Goal: Check status: Check status

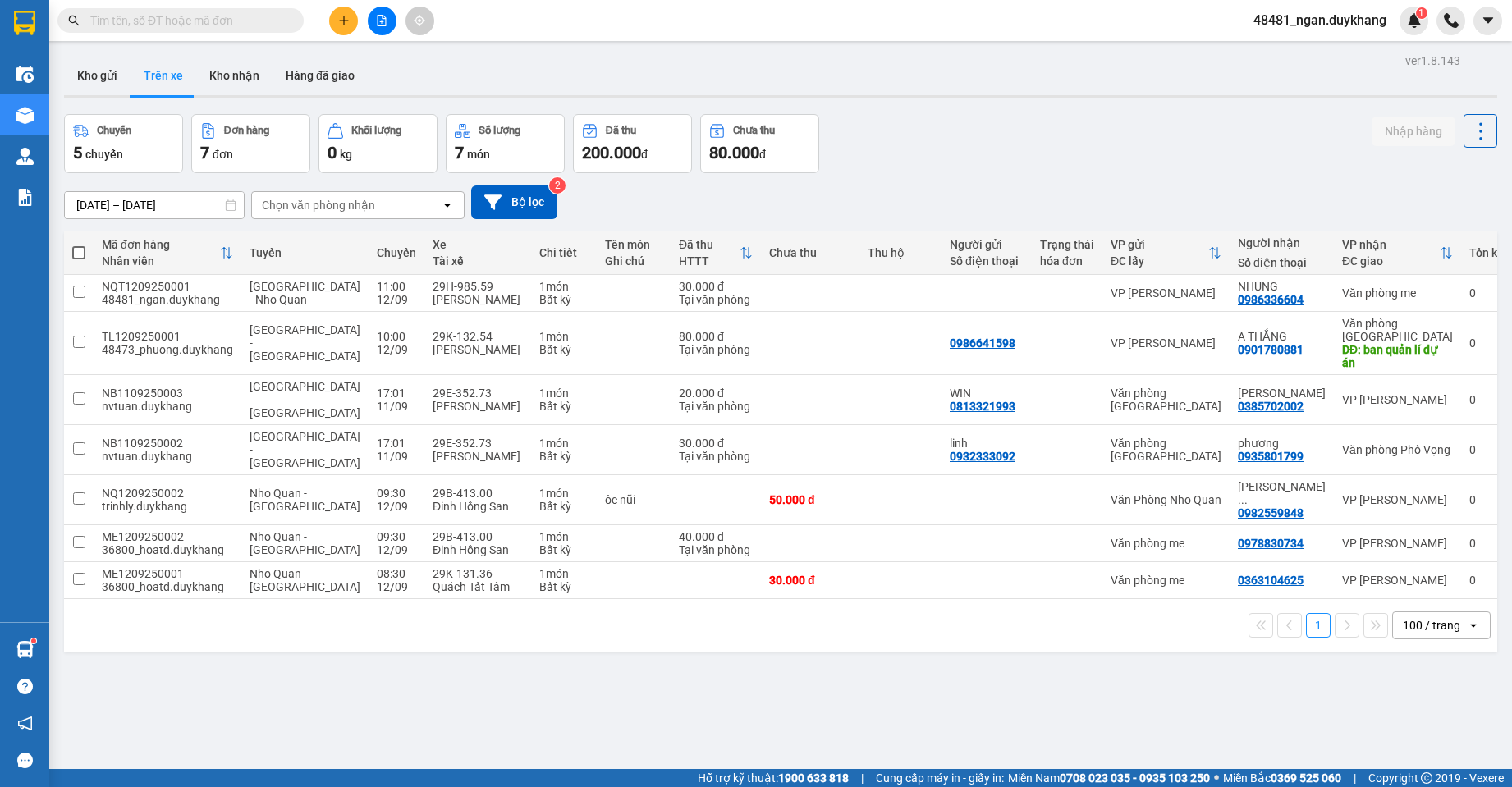
click at [233, 19] on input "text" at bounding box center [187, 21] width 194 height 18
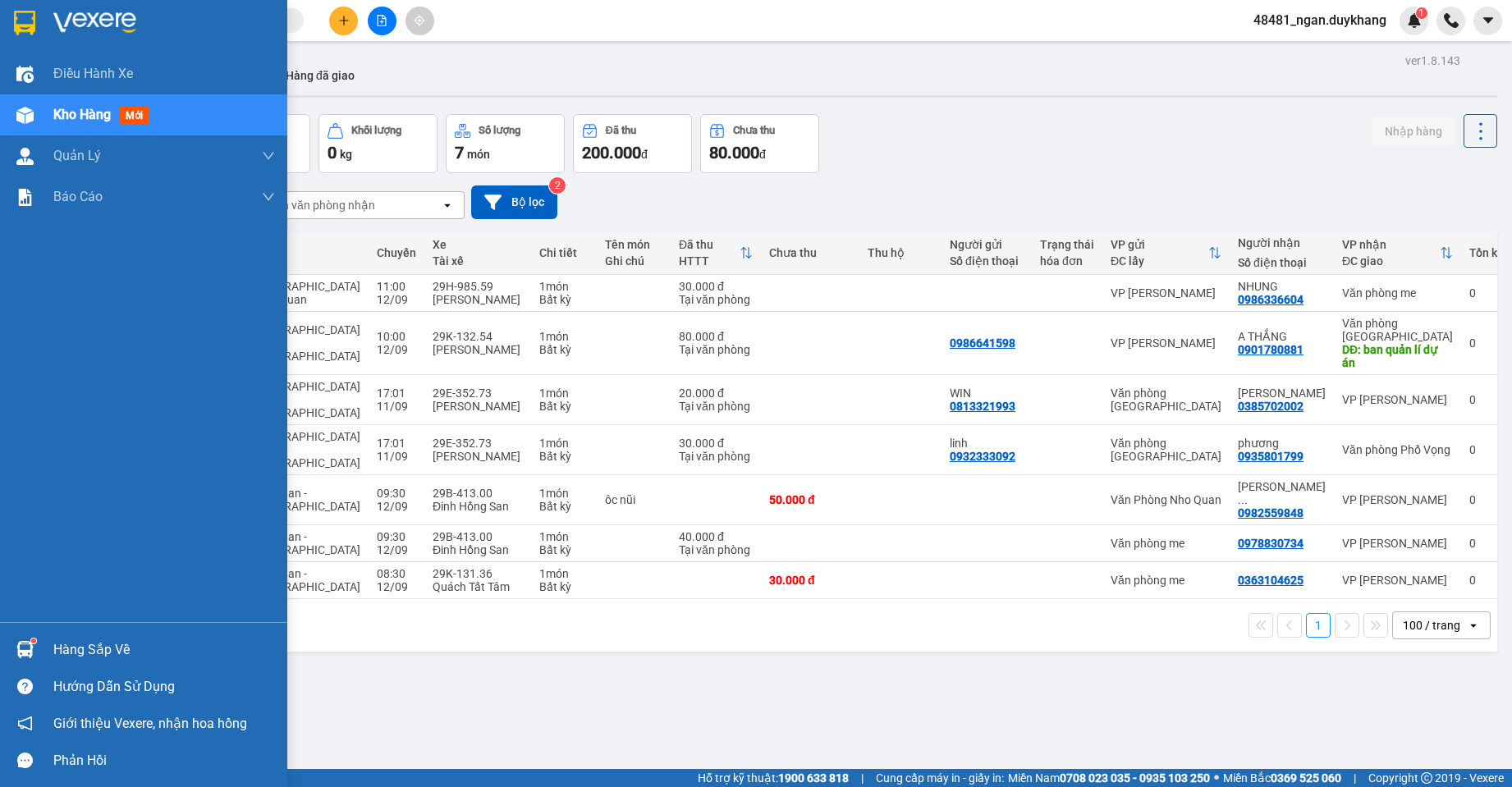
click at [34, 644] on div at bounding box center [25, 649] width 29 height 29
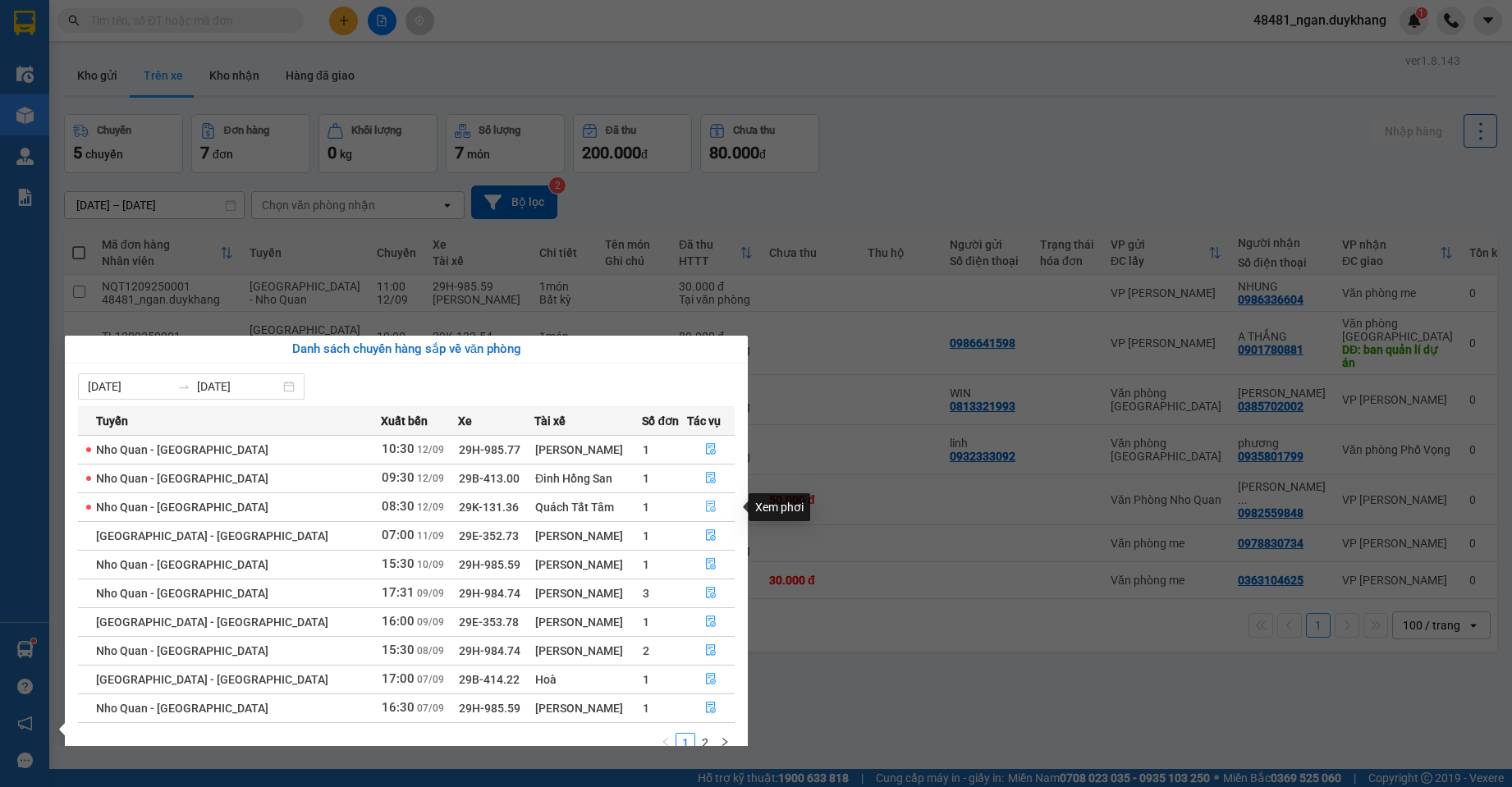
click at [708, 512] on icon "file-done" at bounding box center [711, 508] width 10 height 12
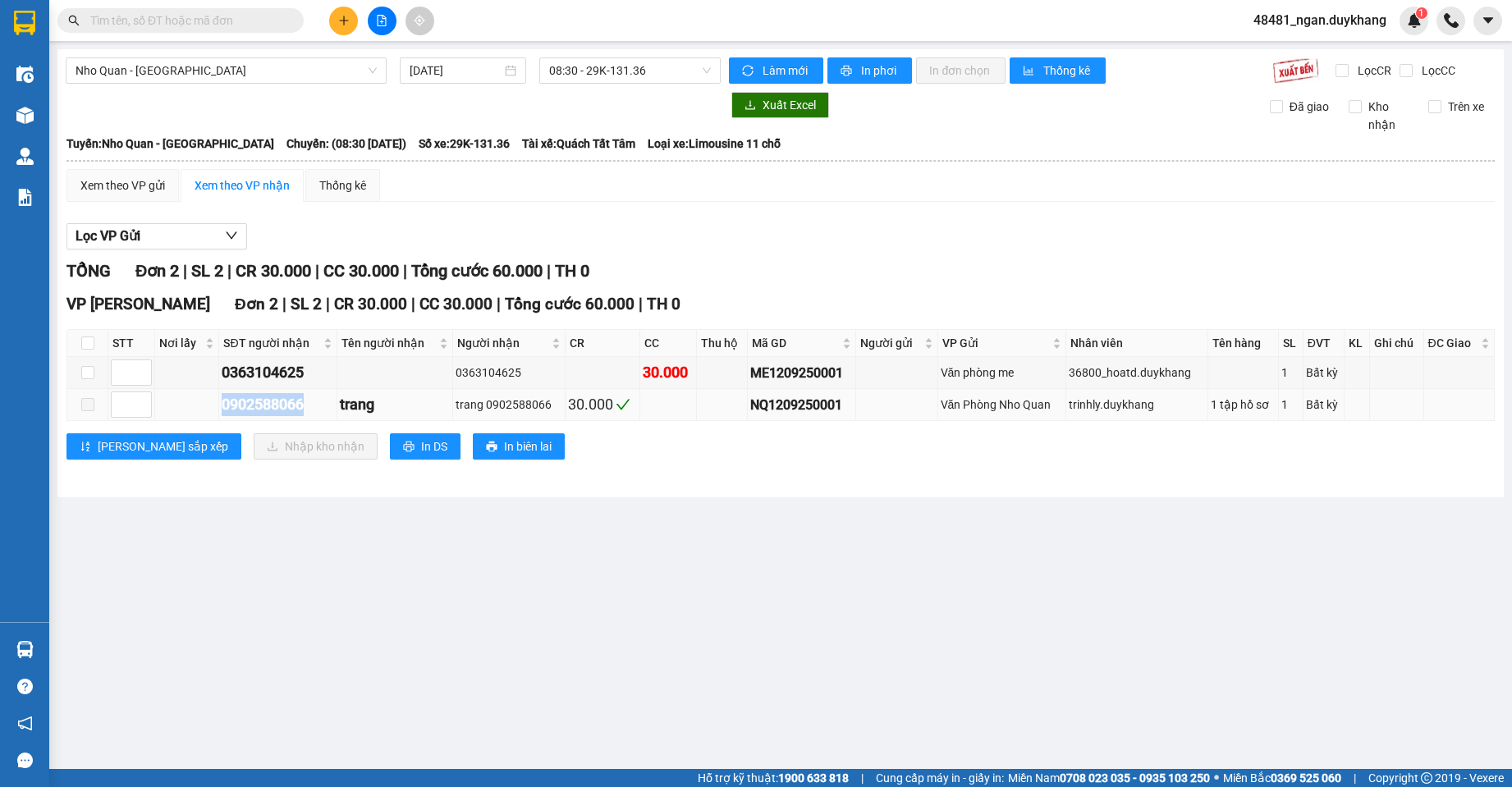
drag, startPoint x: 319, startPoint y: 399, endPoint x: 219, endPoint y: 399, distance: 100.0
click at [219, 399] on tr "0902588066 trang trang 0902588066 30.000 NQ1209250001 Văn Phòng Nho Quan trinhl…" at bounding box center [781, 405] width 1428 height 32
copy div "0902588066"
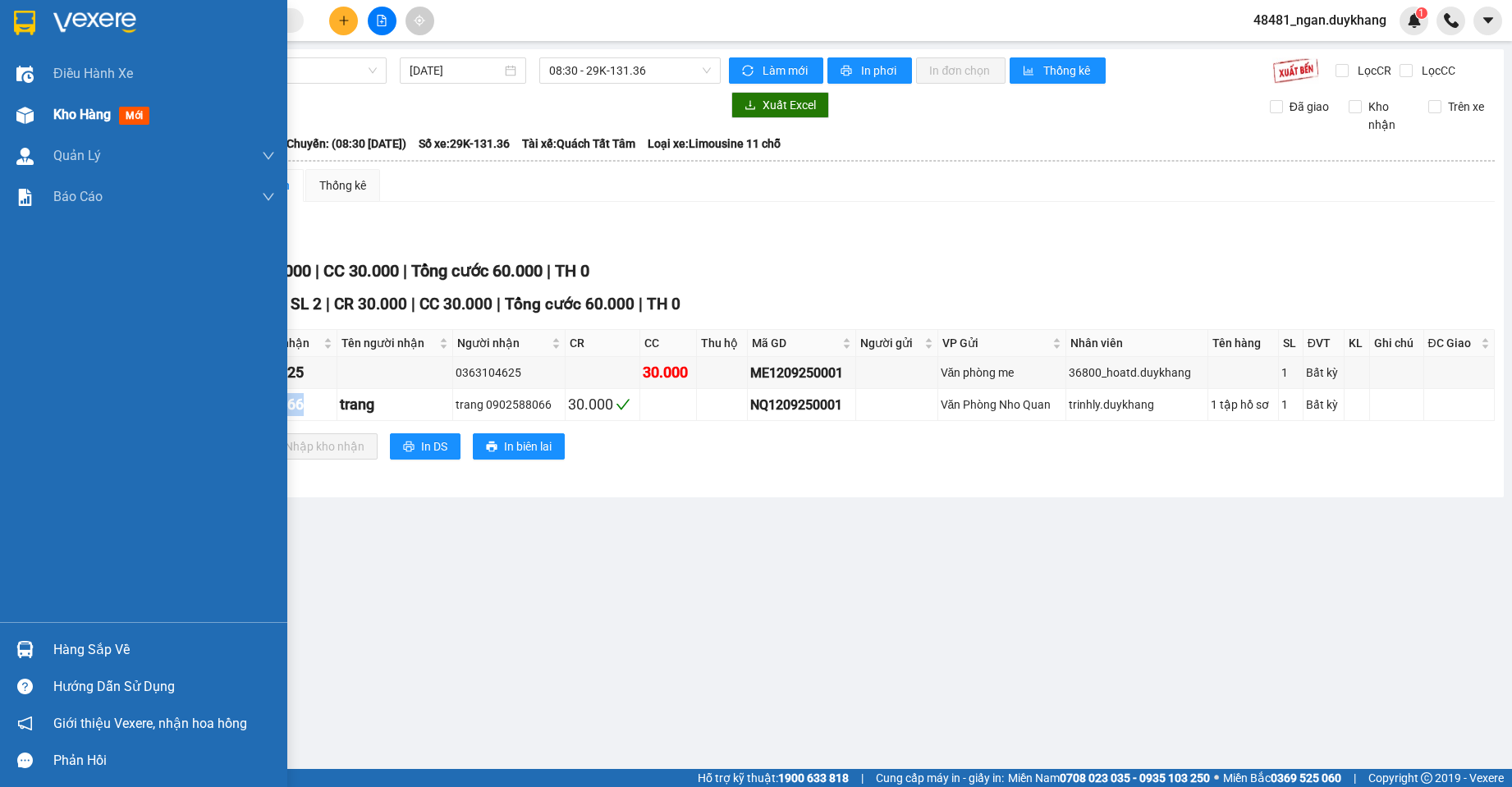
click at [31, 110] on img at bounding box center [25, 115] width 18 height 18
